Goal: Find specific page/section: Find specific page/section

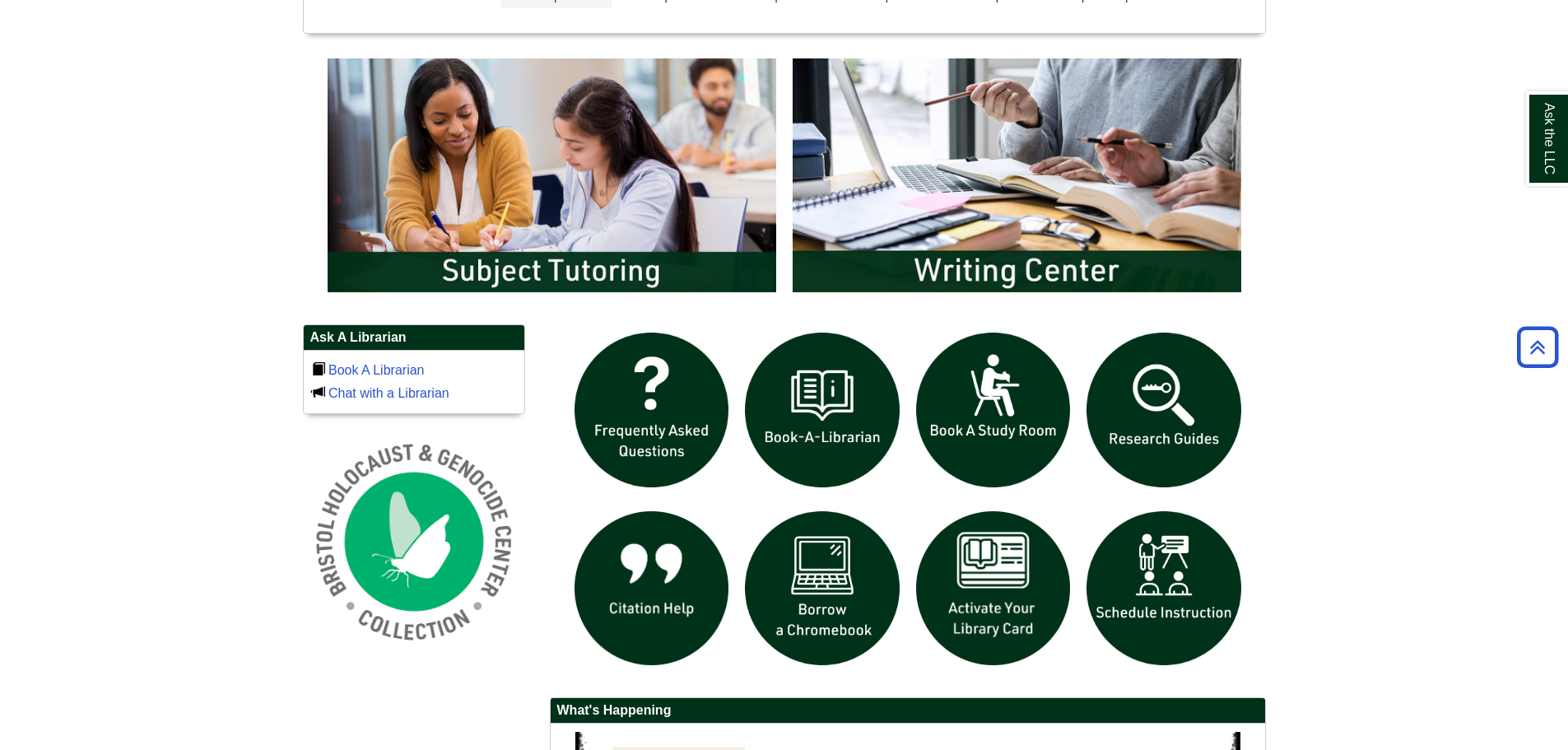
scroll to position [1160, 0]
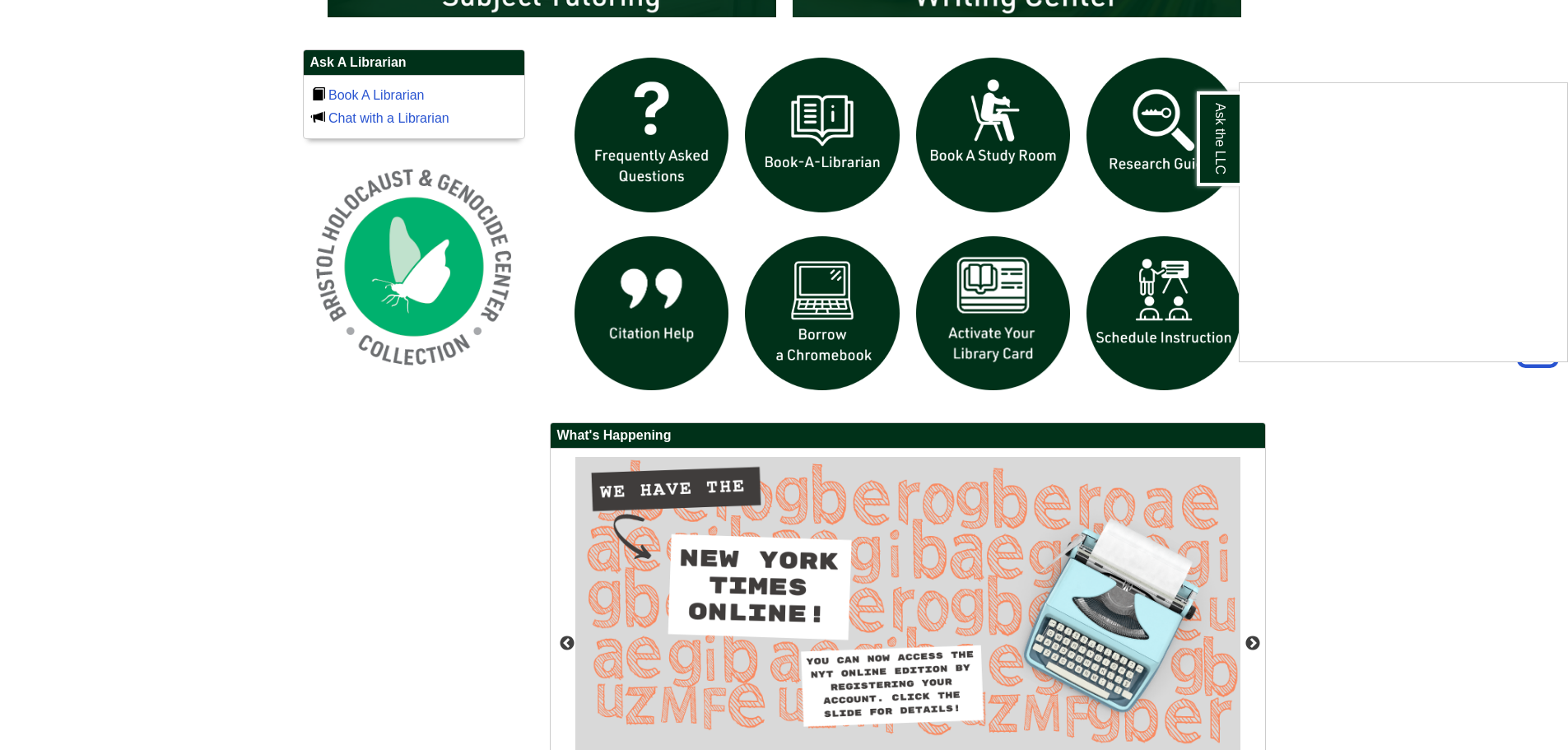
click at [1467, 26] on div "Ask the LLC" at bounding box center [784, 375] width 1568 height 750
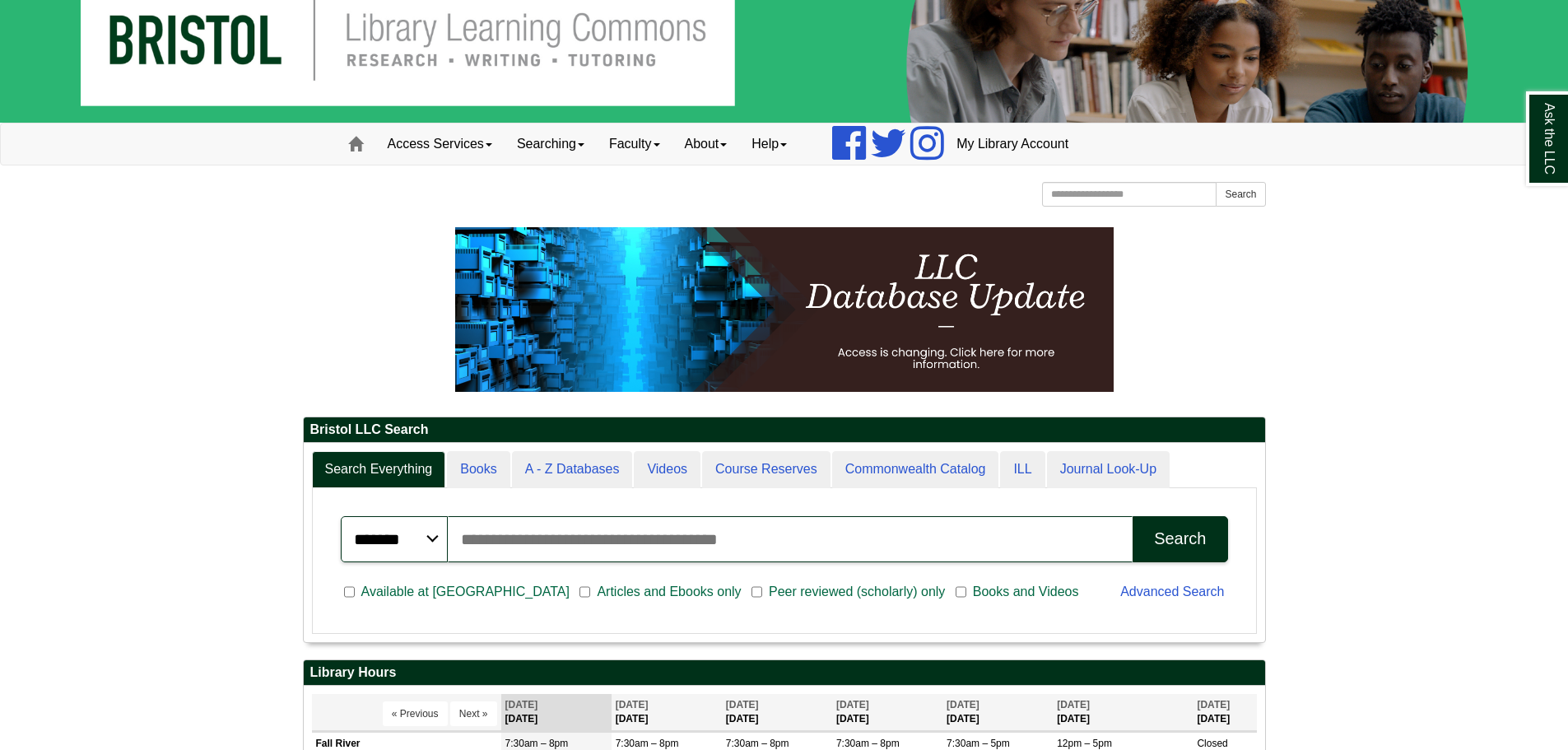
scroll to position [198, 961]
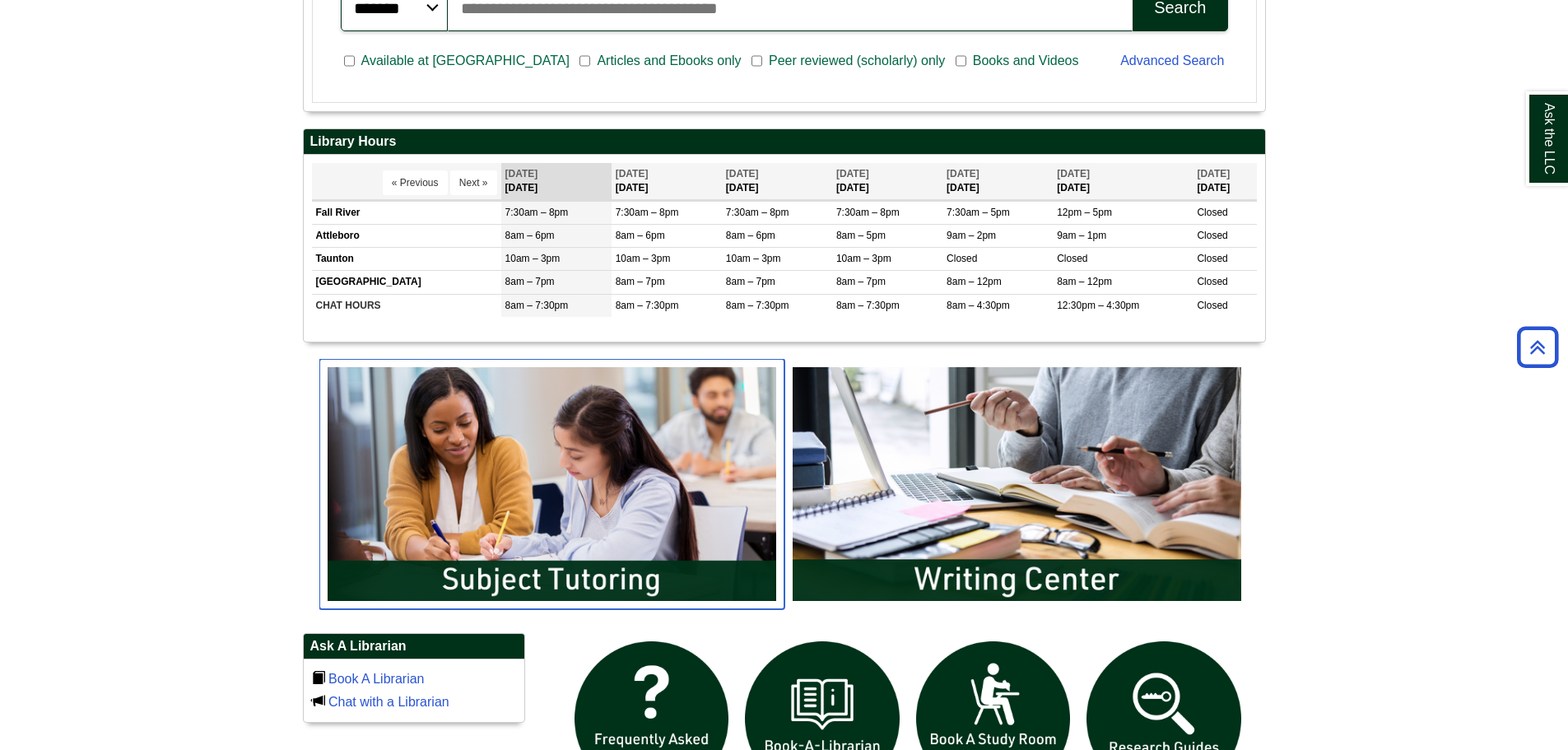
click at [575, 485] on img "slideshow" at bounding box center [552, 484] width 465 height 250
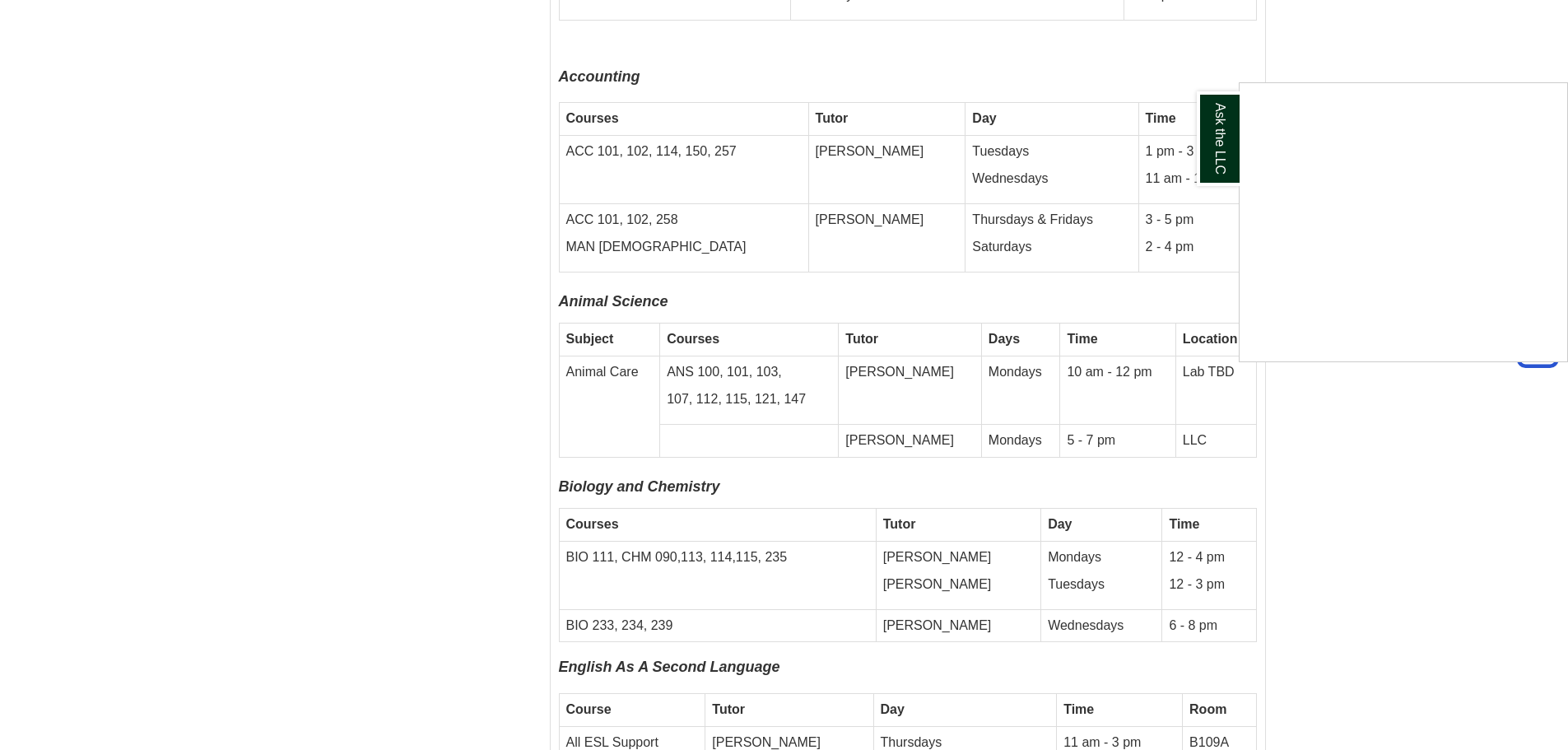
scroll to position [3688, 0]
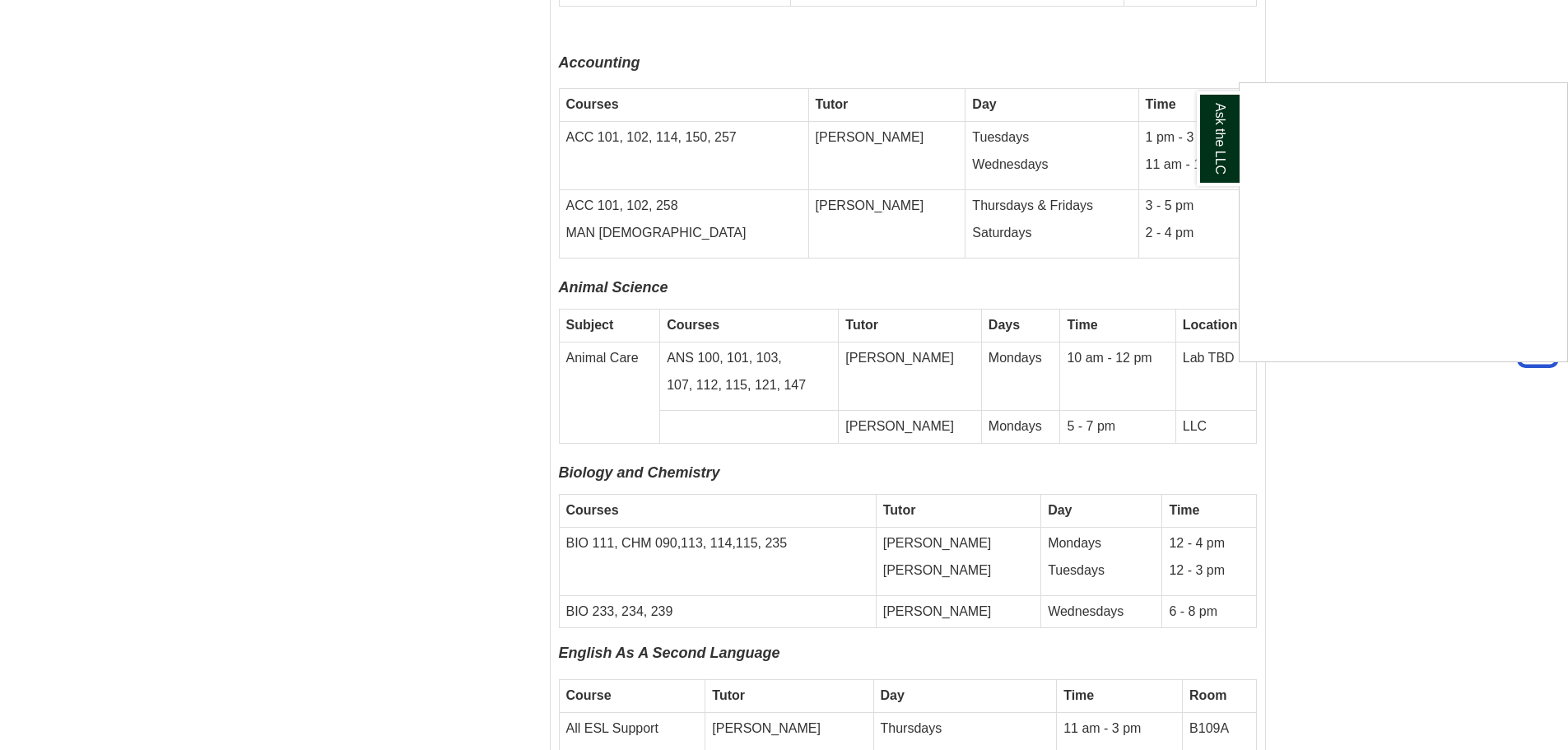
click at [1466, 485] on div "Ask the LLC" at bounding box center [784, 375] width 1568 height 750
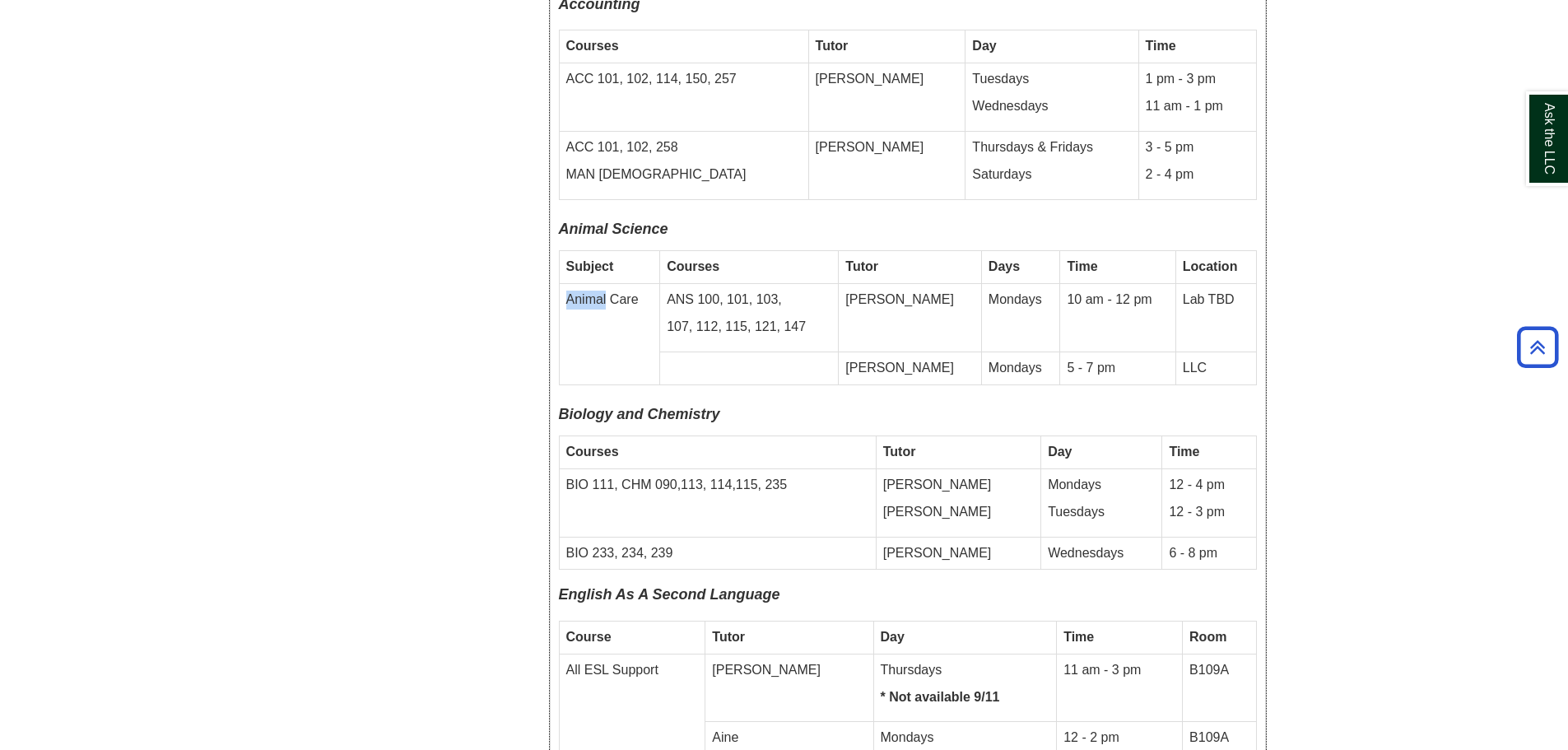
scroll to position [3770, 0]
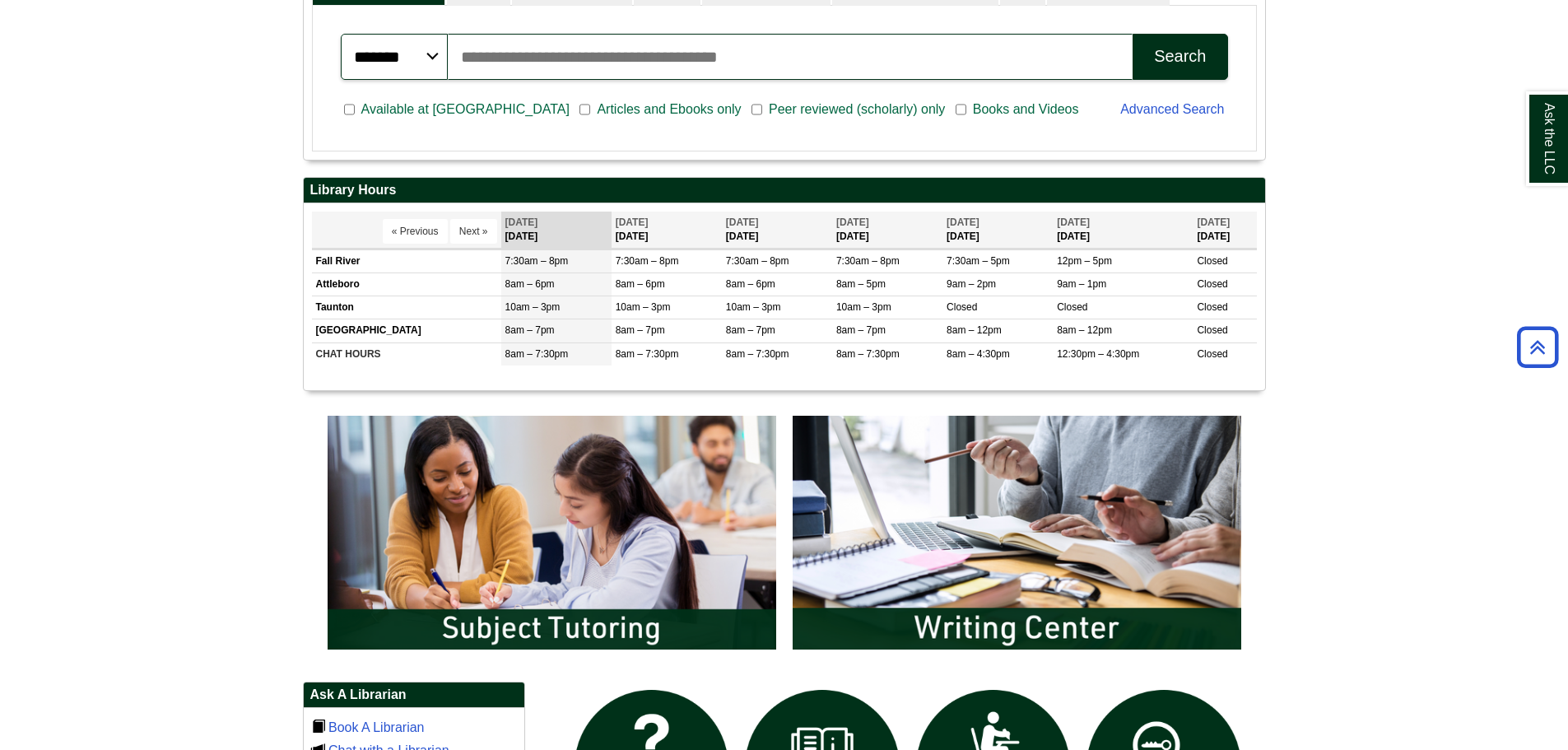
scroll to position [659, 0]
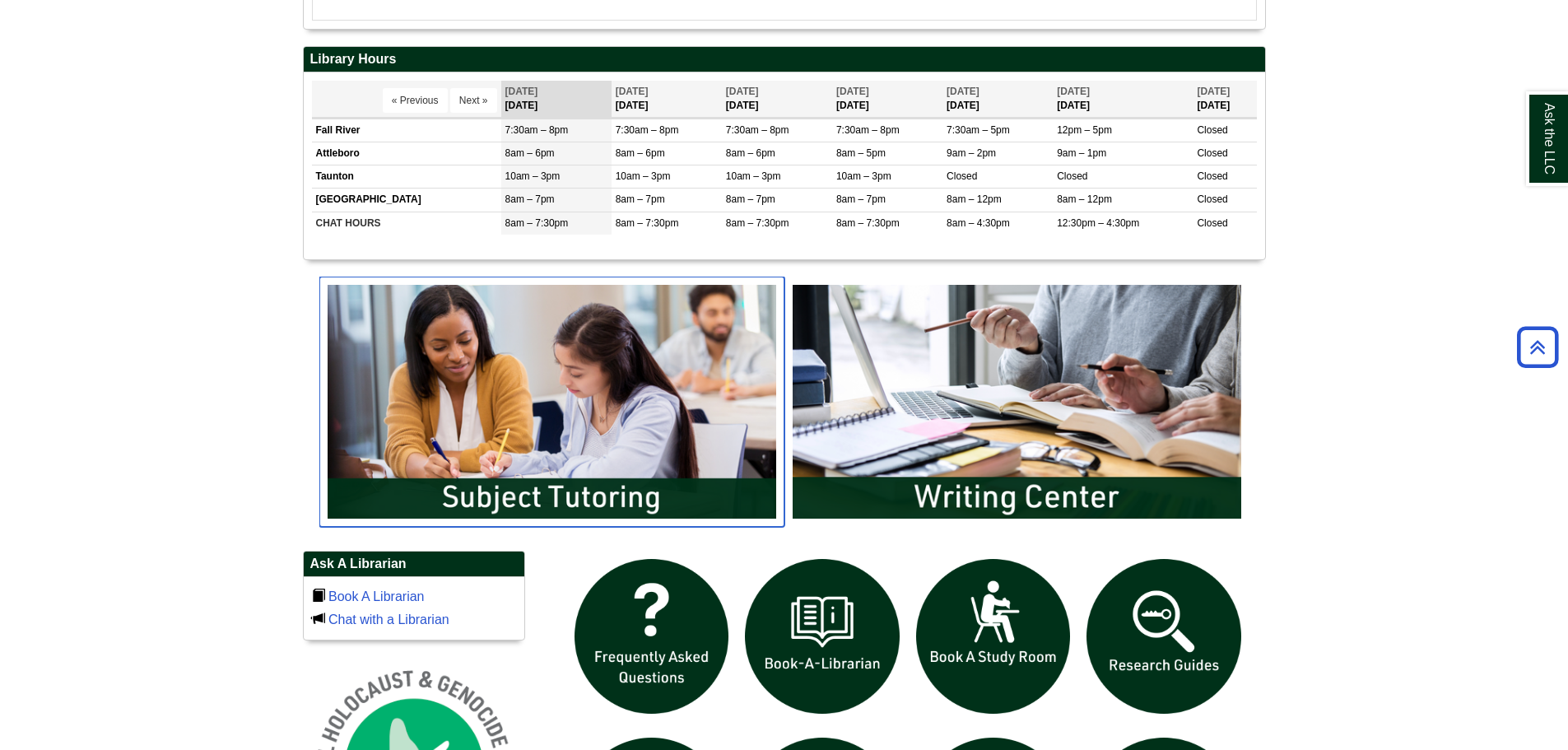
click at [578, 420] on img "slideshow" at bounding box center [552, 402] width 465 height 250
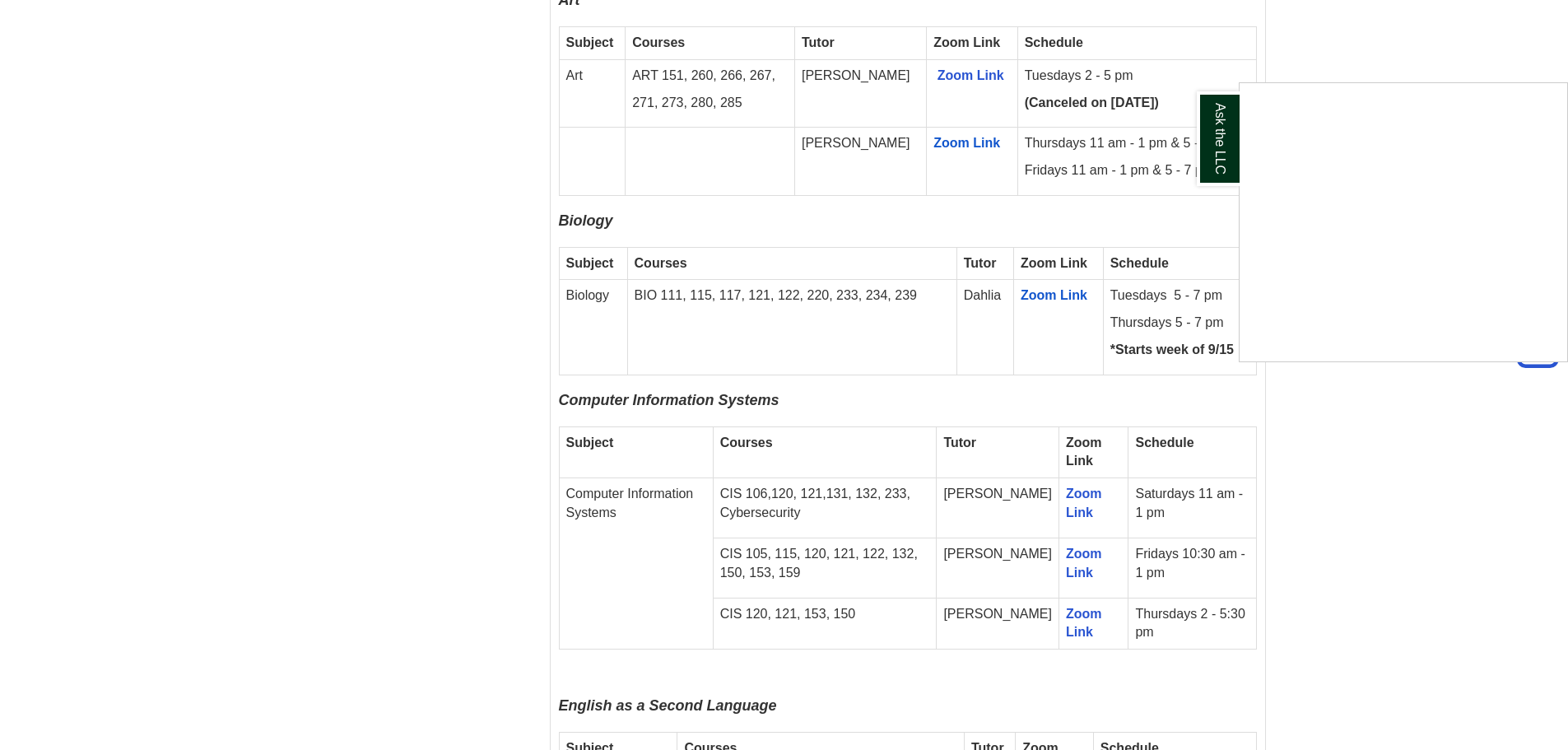
scroll to position [1565, 0]
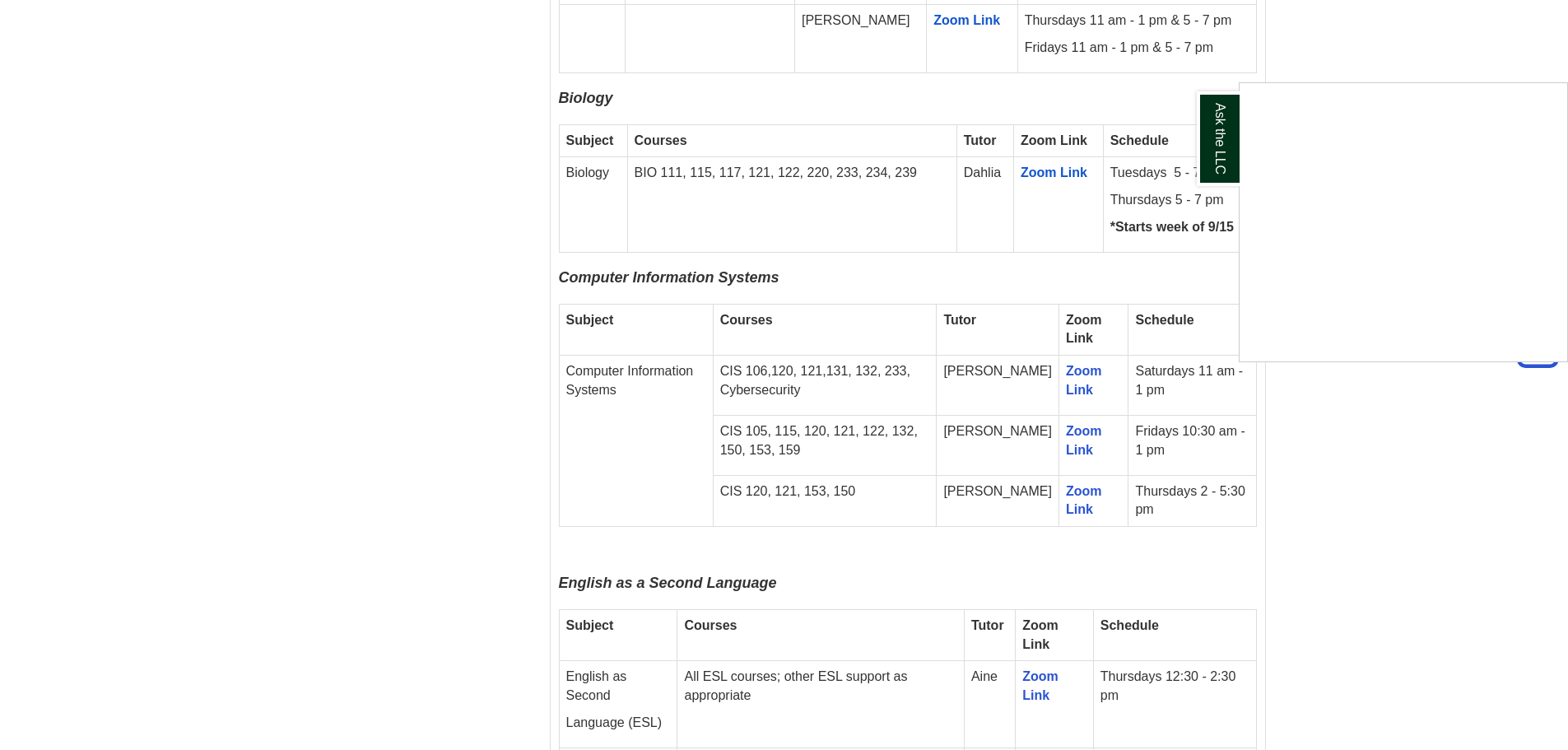
click at [1430, 489] on div "Ask the LLC" at bounding box center [784, 375] width 1568 height 750
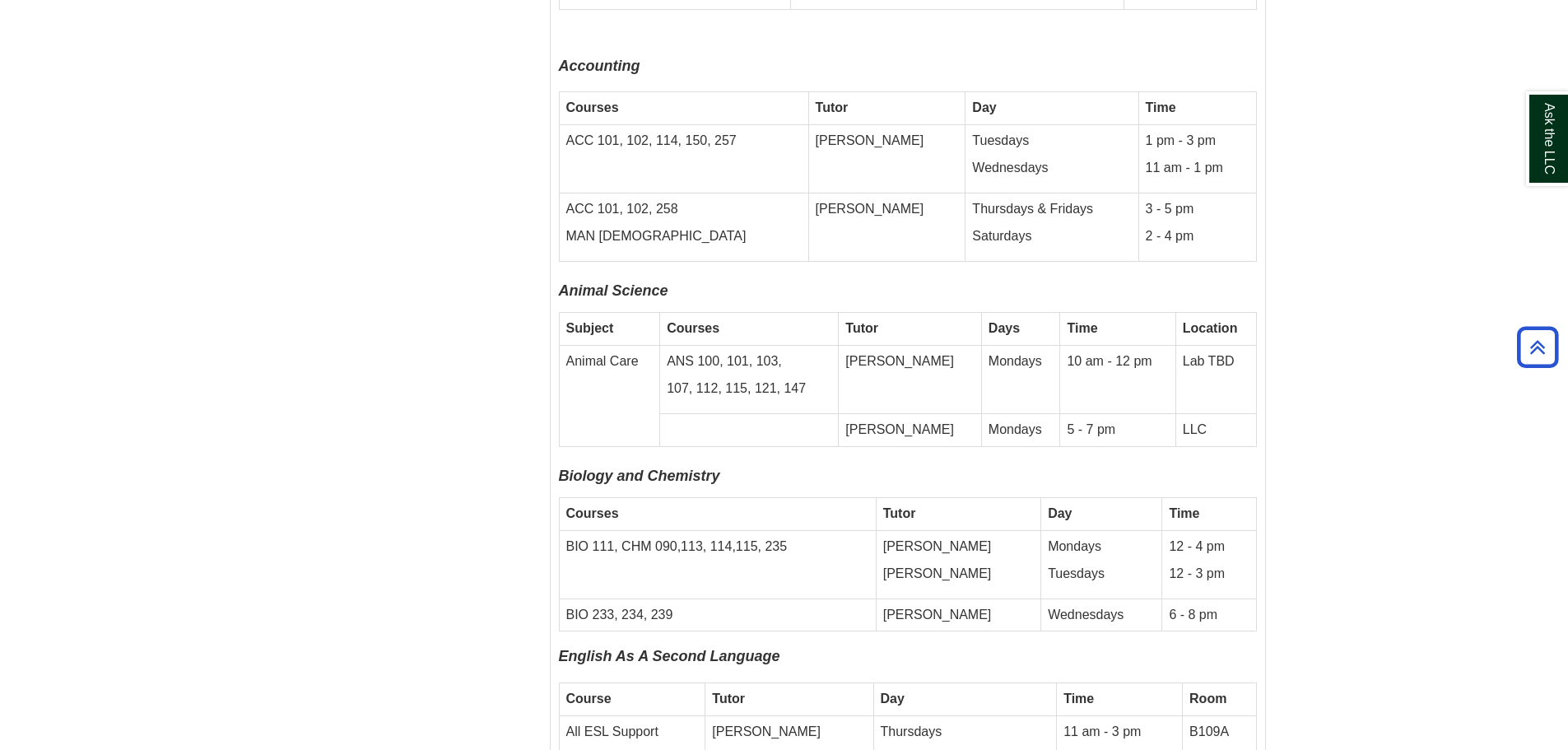
scroll to position [3688, 0]
